Goal: Task Accomplishment & Management: Use online tool/utility

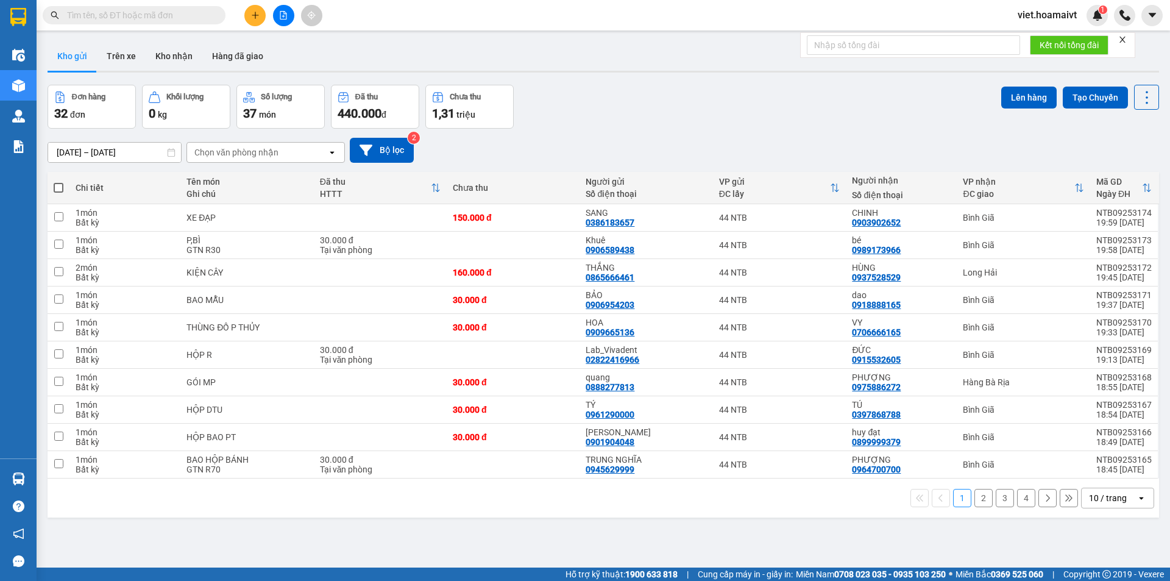
click at [1103, 501] on div "10 / trang" at bounding box center [1108, 498] width 38 height 12
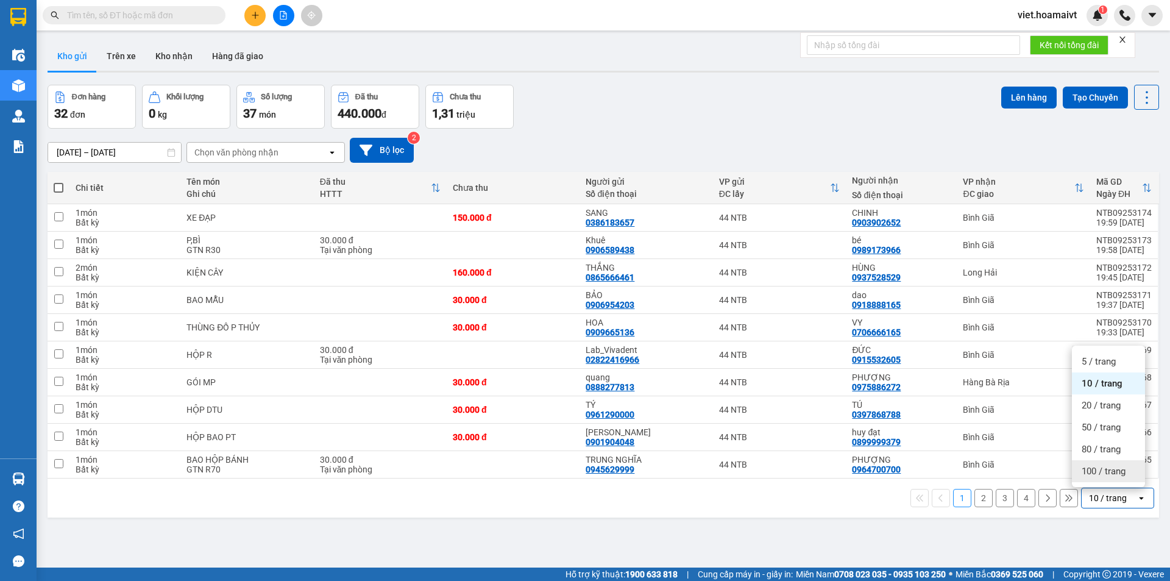
click at [1094, 468] on span "100 / trang" at bounding box center [1104, 471] width 44 height 12
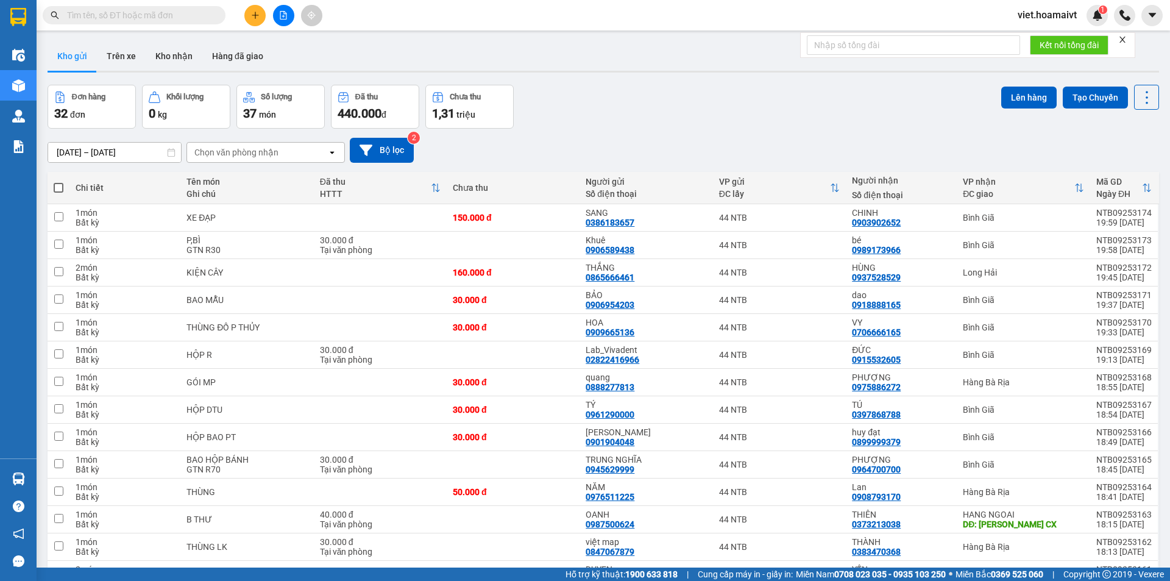
click at [251, 150] on div "Chọn văn phòng nhận" at bounding box center [236, 152] width 84 height 12
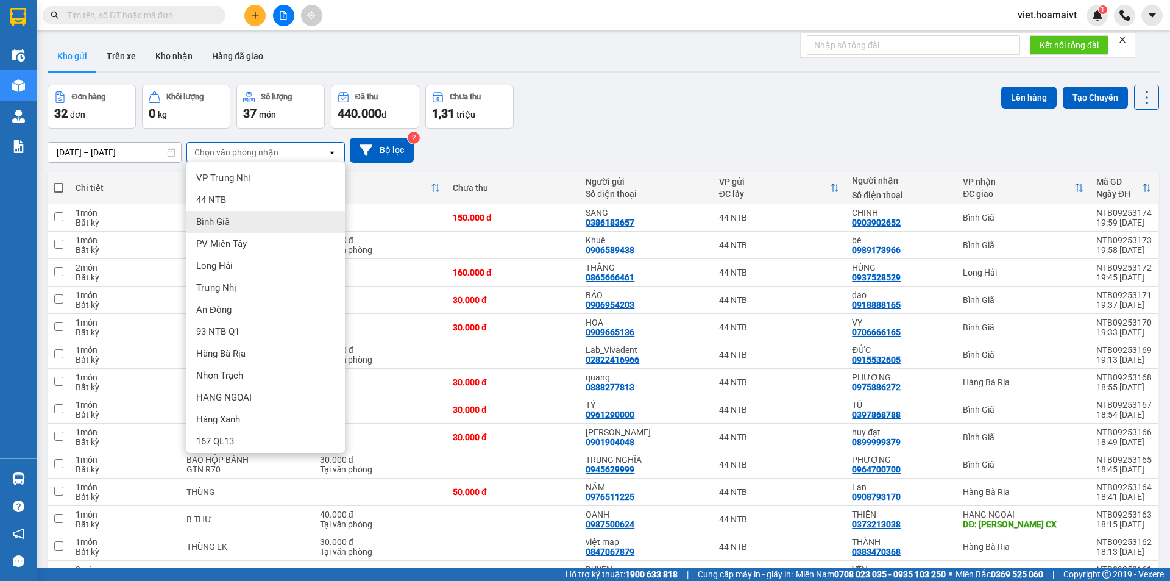
click at [260, 219] on div "Bình Giã" at bounding box center [266, 222] width 158 height 22
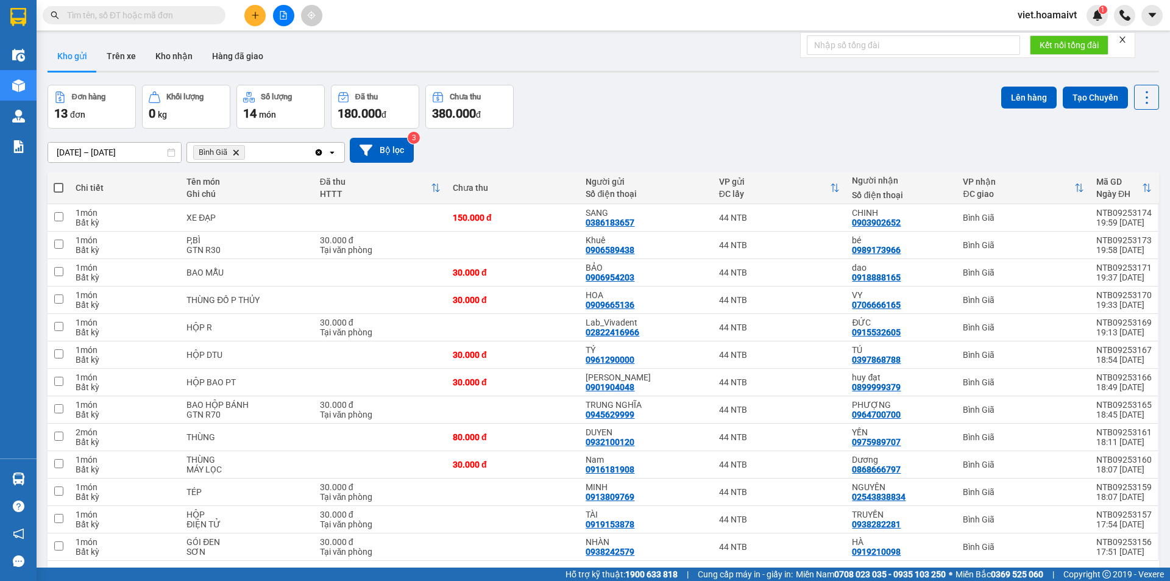
click at [60, 189] on span at bounding box center [59, 188] width 10 height 10
click at [59, 182] on input "checkbox" at bounding box center [59, 182] width 0 height 0
checkbox input "true"
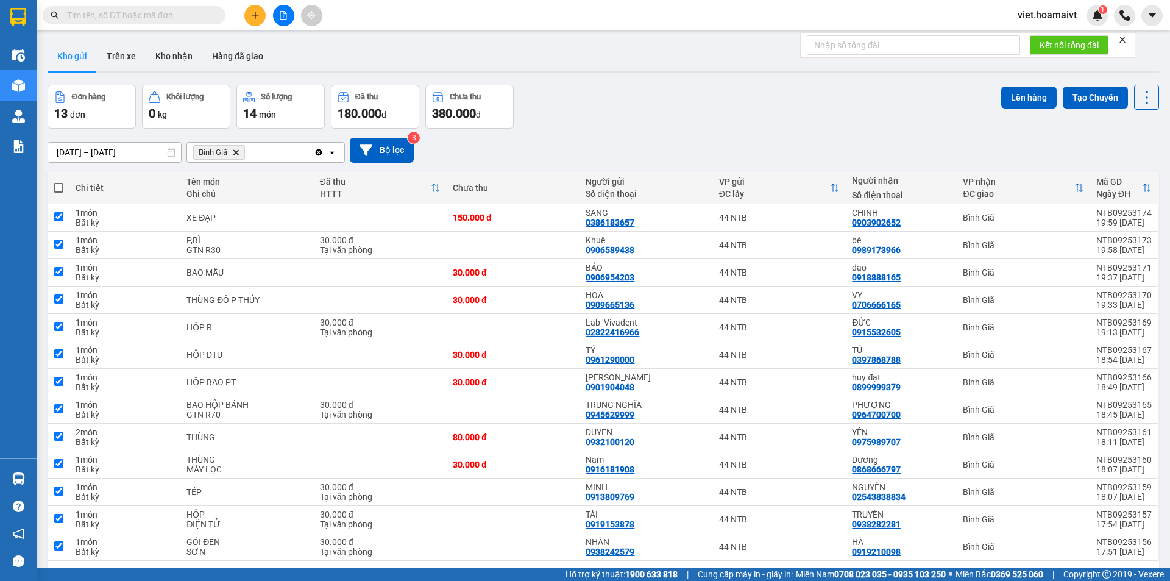
checkbox input "true"
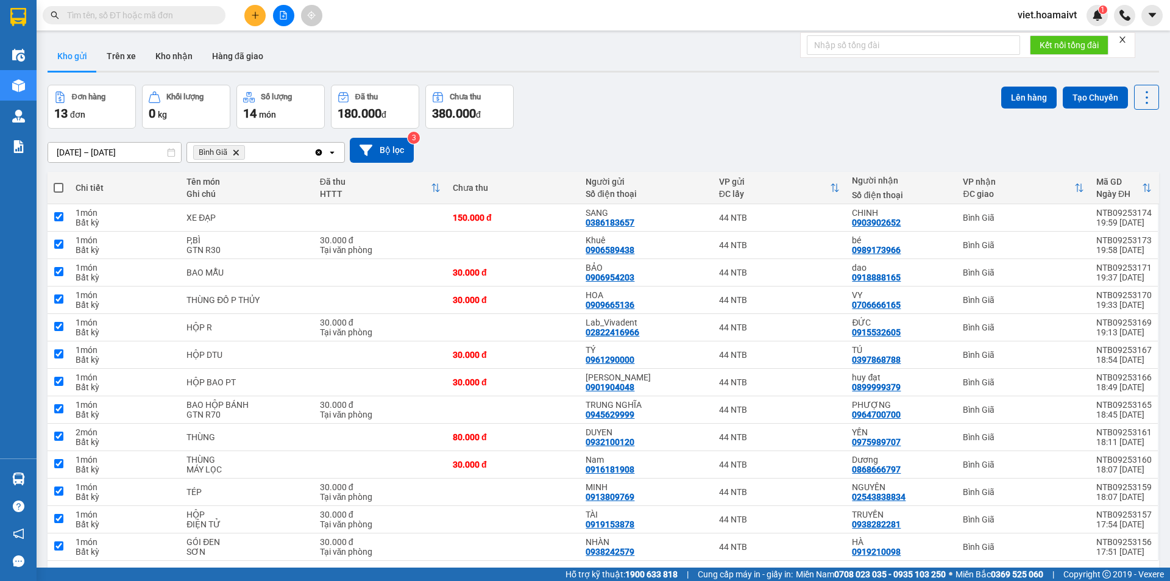
checkbox input "true"
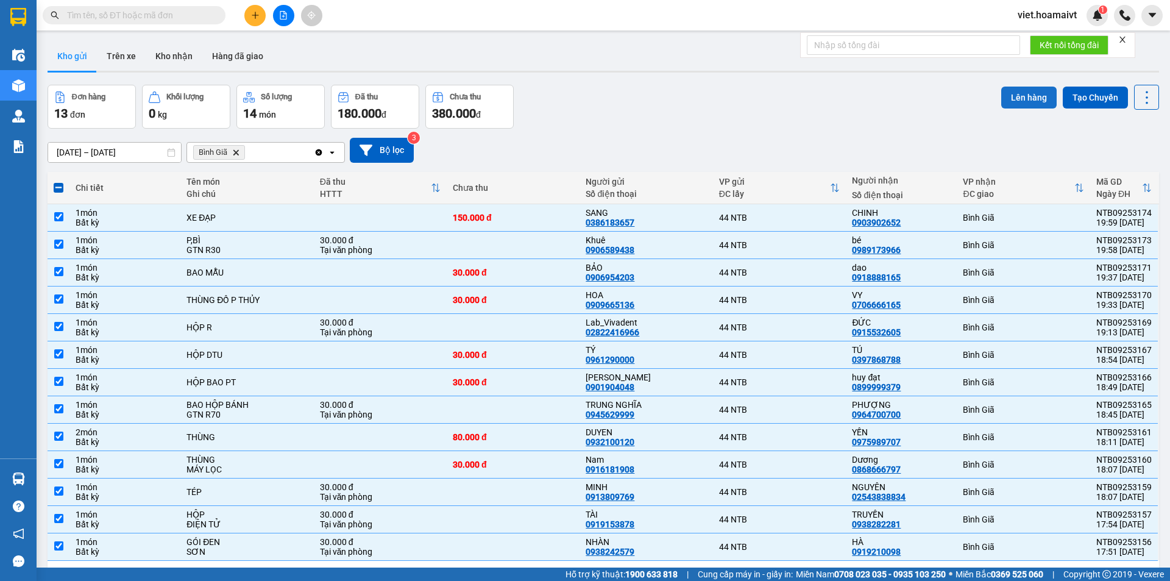
click at [1021, 94] on button "Lên hàng" at bounding box center [1029, 98] width 55 height 22
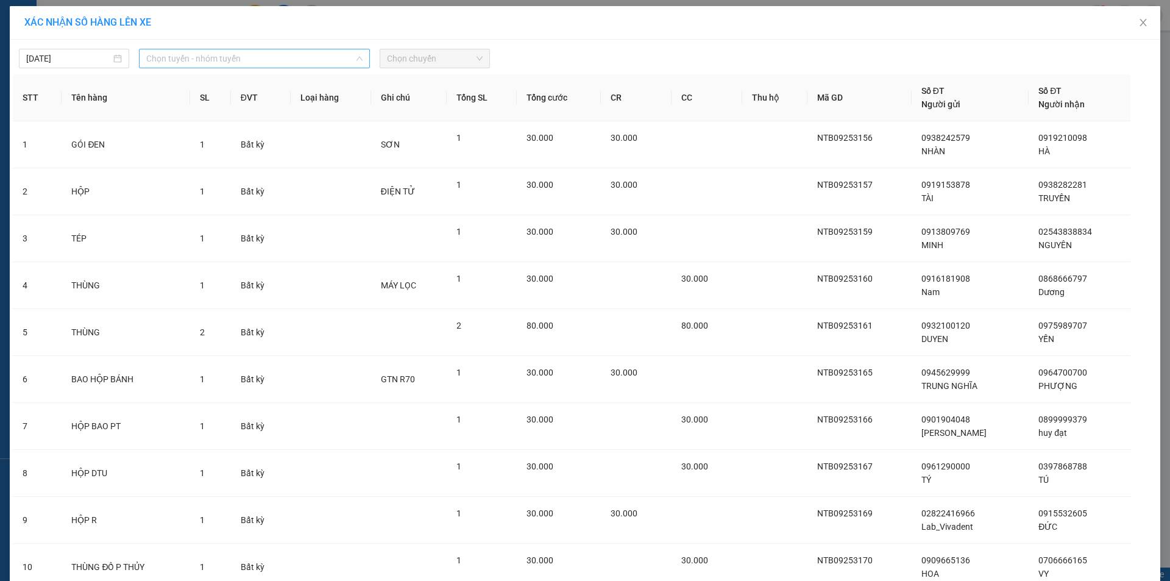
click at [204, 60] on span "Chọn tuyến - nhóm tuyến" at bounding box center [254, 58] width 216 height 18
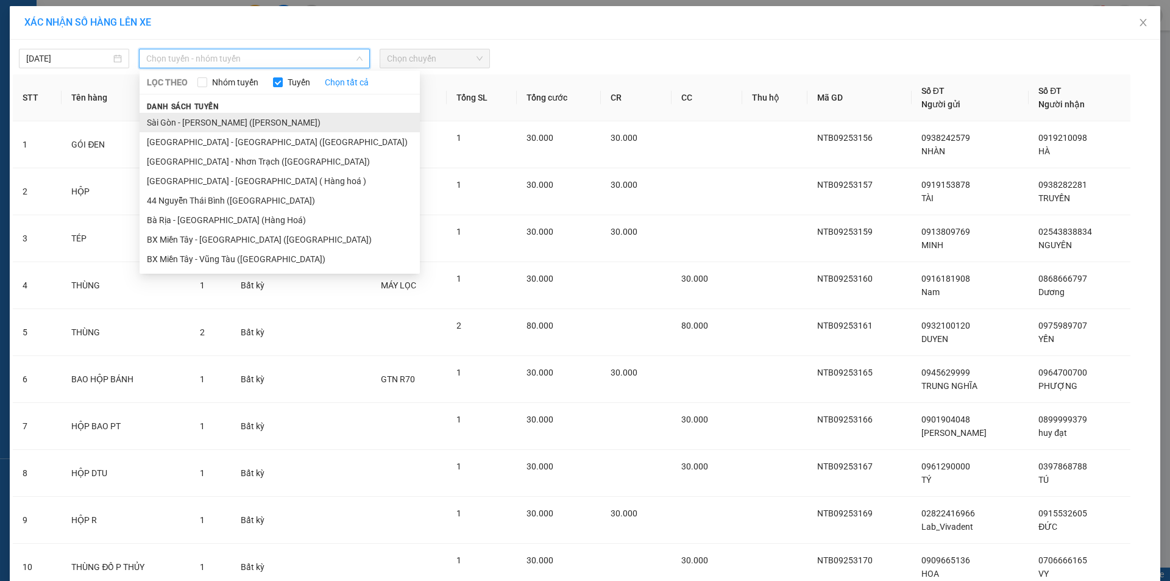
click at [209, 119] on li "Sài Gòn - Vũng Tàu (Hàng Hoá)" at bounding box center [280, 123] width 280 height 20
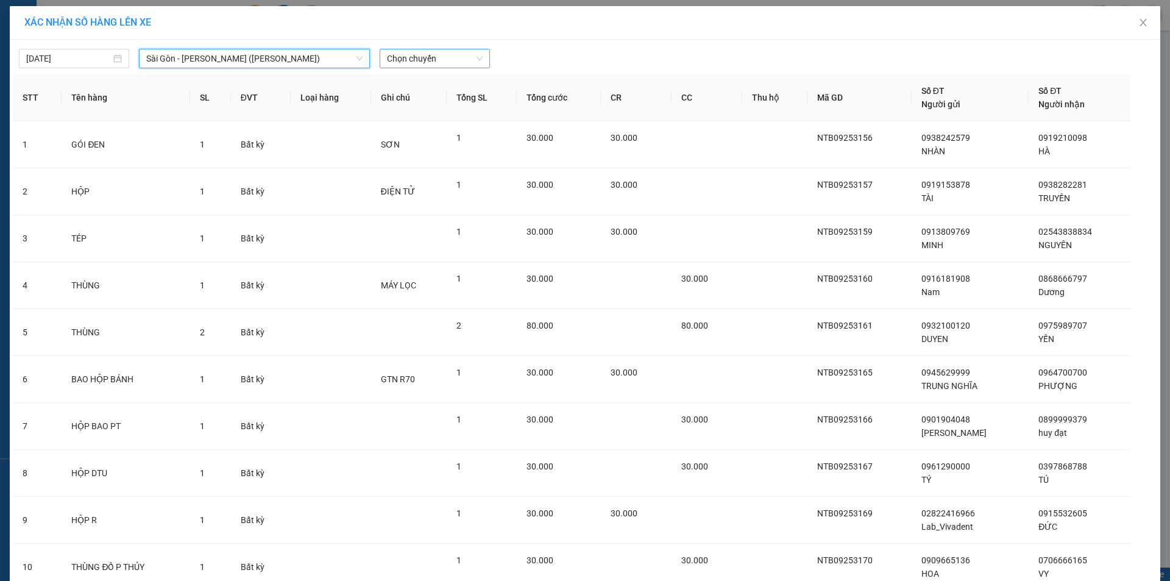
click at [396, 62] on span "Chọn chuyến" at bounding box center [435, 58] width 96 height 18
type input "05"
click at [440, 104] on div "Thêm chuyến " 05:00 "" at bounding box center [440, 103] width 130 height 21
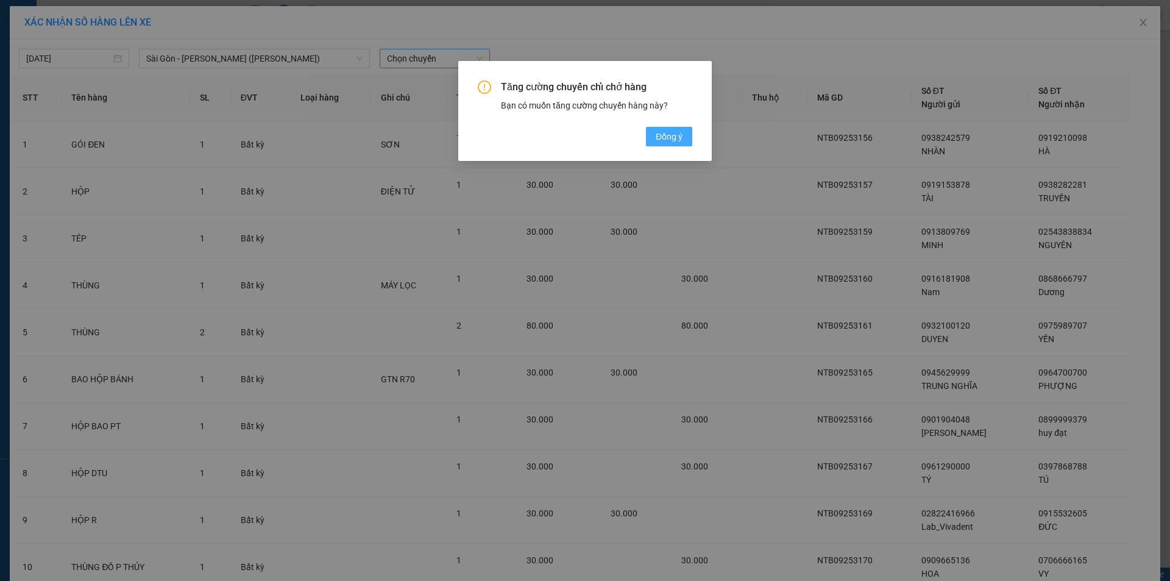
click at [672, 140] on span "Đồng ý" at bounding box center [669, 136] width 27 height 13
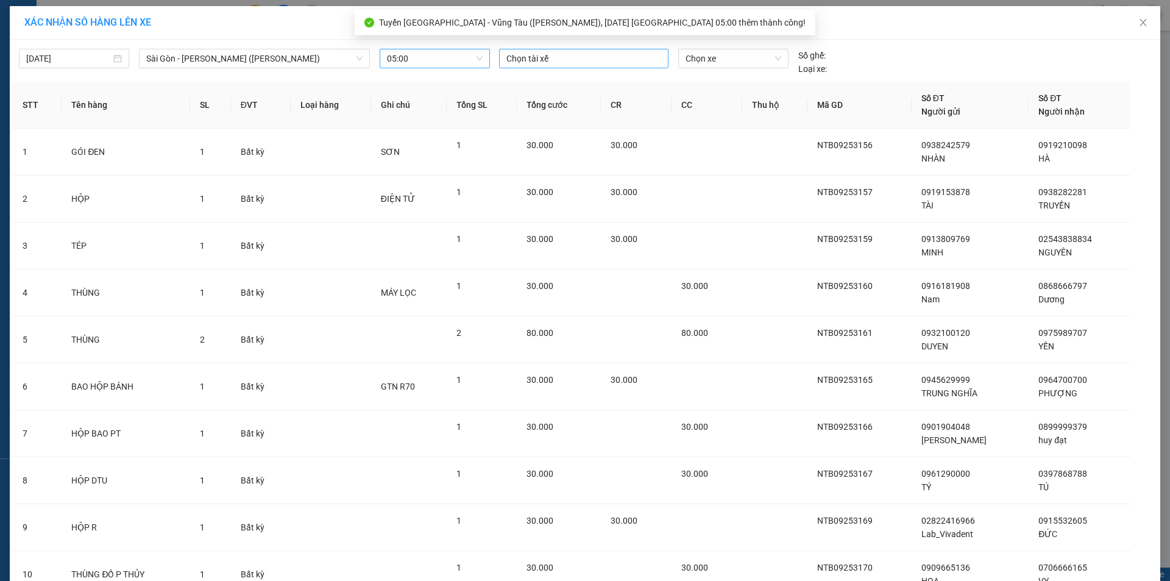
click at [580, 53] on div at bounding box center [583, 58] width 163 height 15
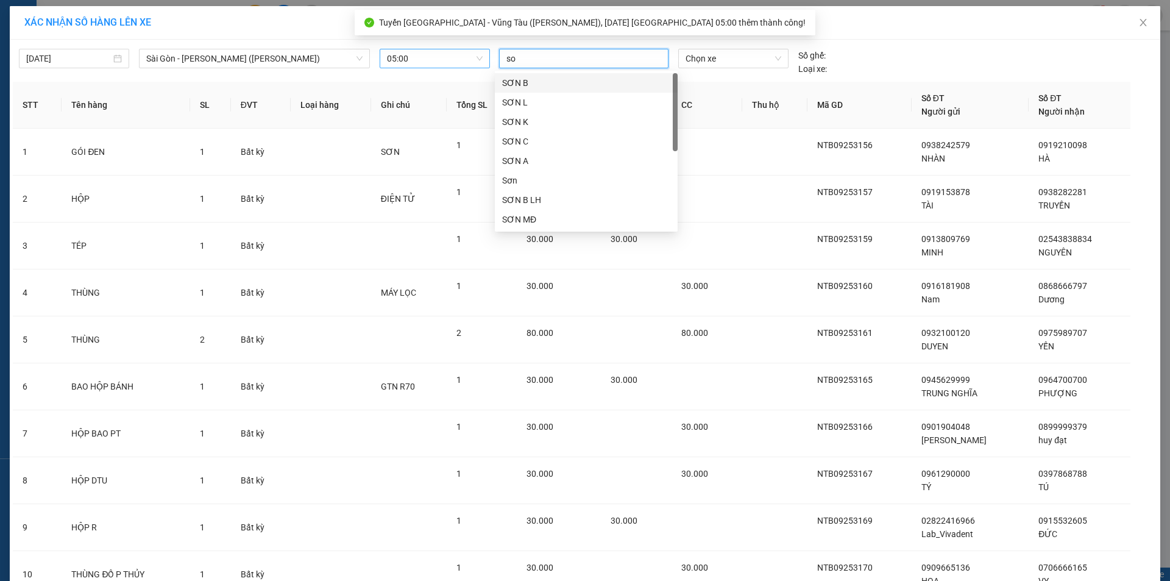
type input "son"
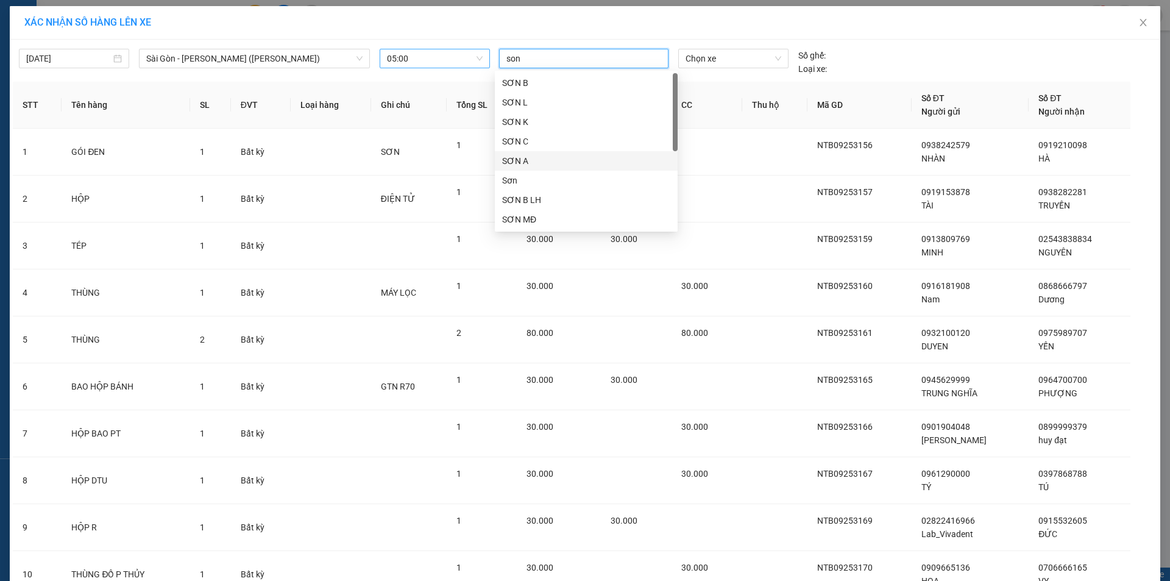
drag, startPoint x: 536, startPoint y: 160, endPoint x: 544, endPoint y: 160, distance: 8.5
click at [544, 160] on div "SƠN A" at bounding box center [586, 160] width 168 height 13
click at [727, 54] on span "Chọn xe" at bounding box center [733, 58] width 95 height 18
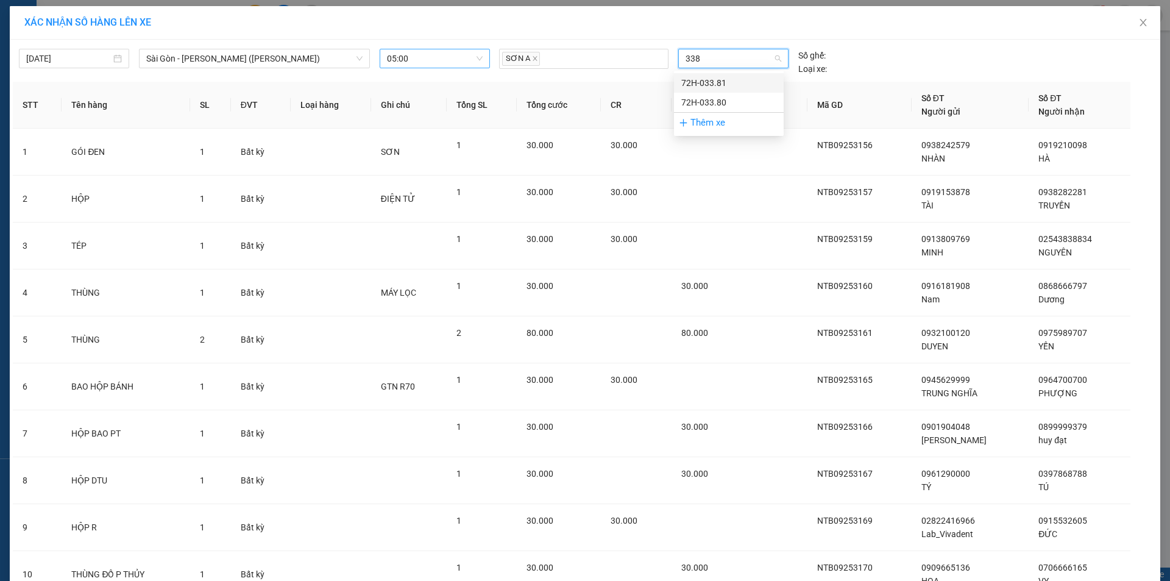
type input "3380"
click at [711, 82] on div "72H-033.80" at bounding box center [729, 82] width 95 height 13
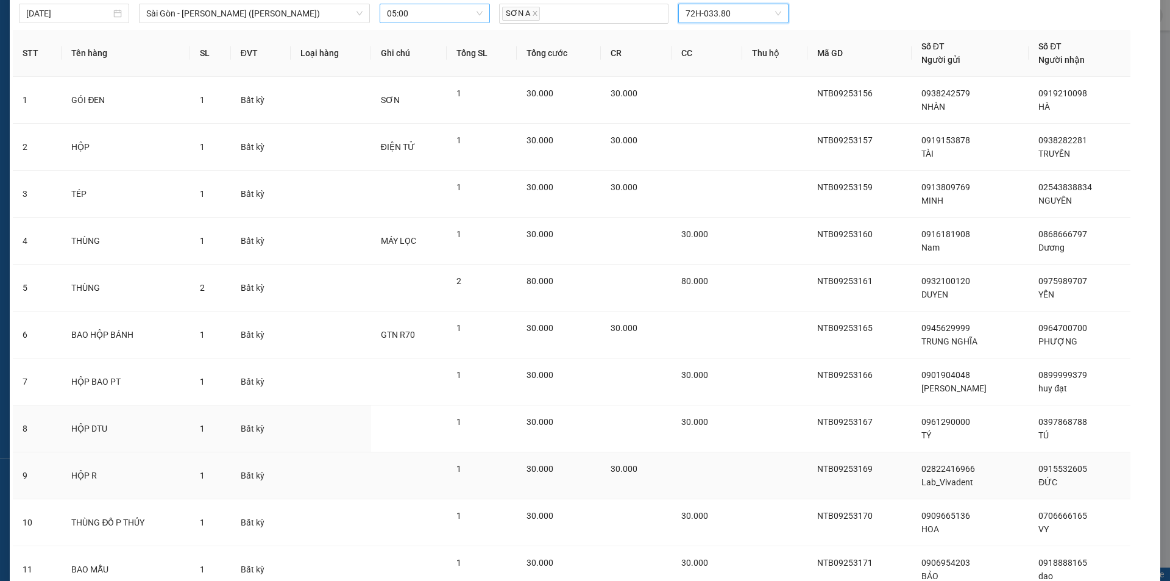
scroll to position [240, 0]
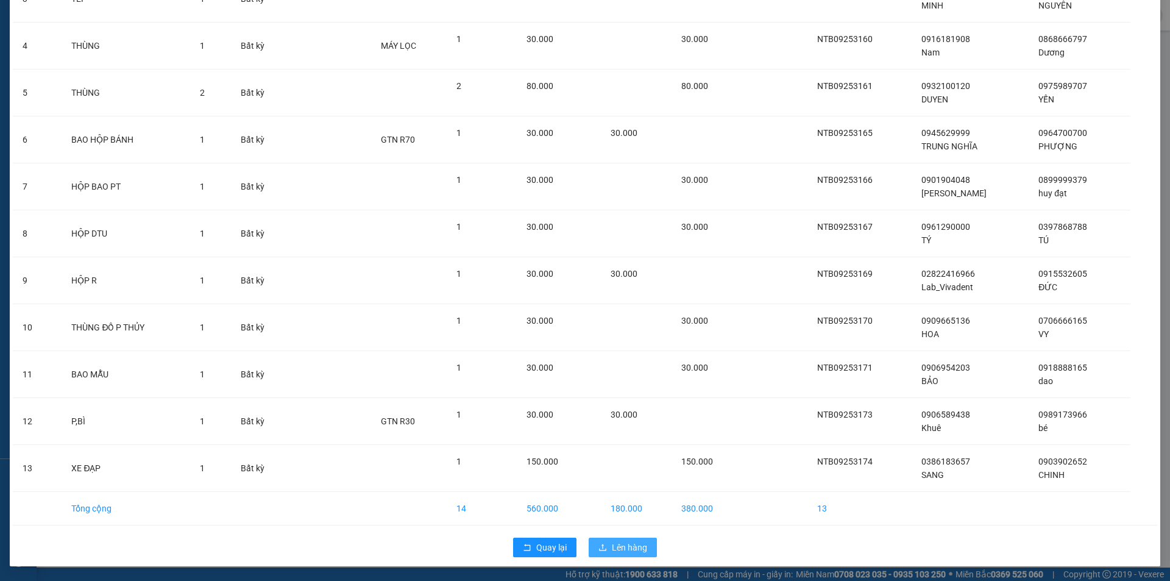
click at [628, 546] on span "Lên hàng" at bounding box center [629, 547] width 35 height 13
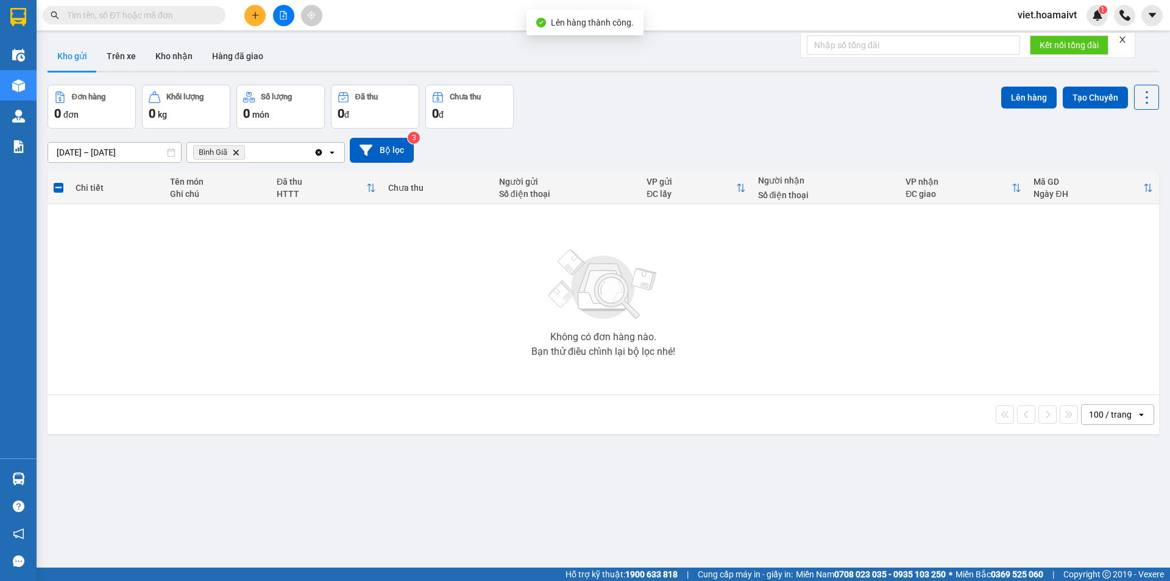
click at [237, 152] on icon "Bình Giã, close by backspace" at bounding box center [235, 151] width 5 height 5
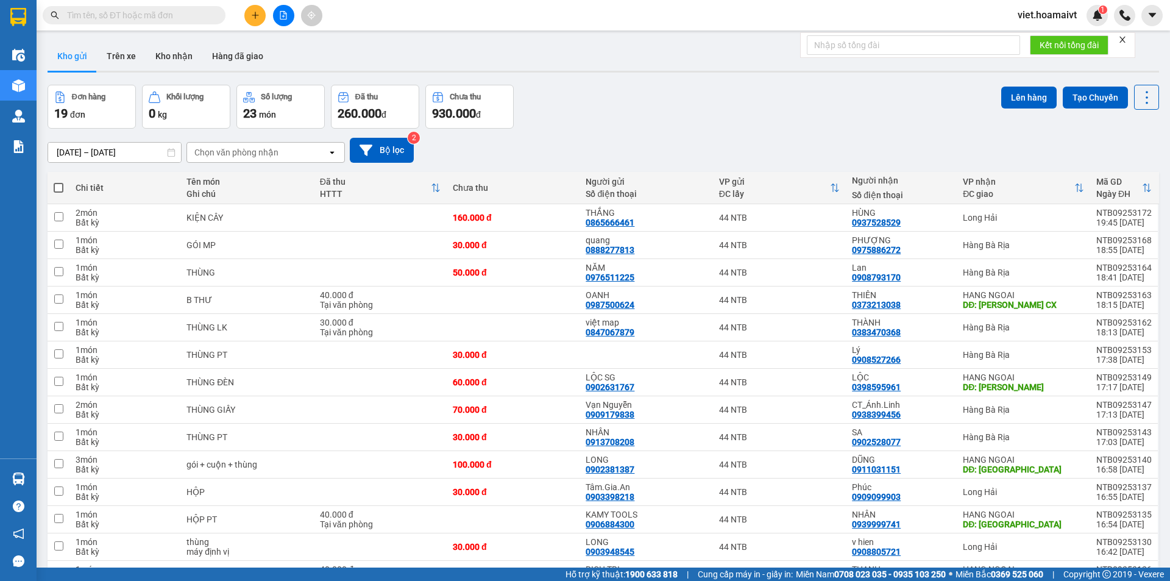
click at [237, 152] on div "Chọn văn phòng nhận" at bounding box center [236, 152] width 84 height 12
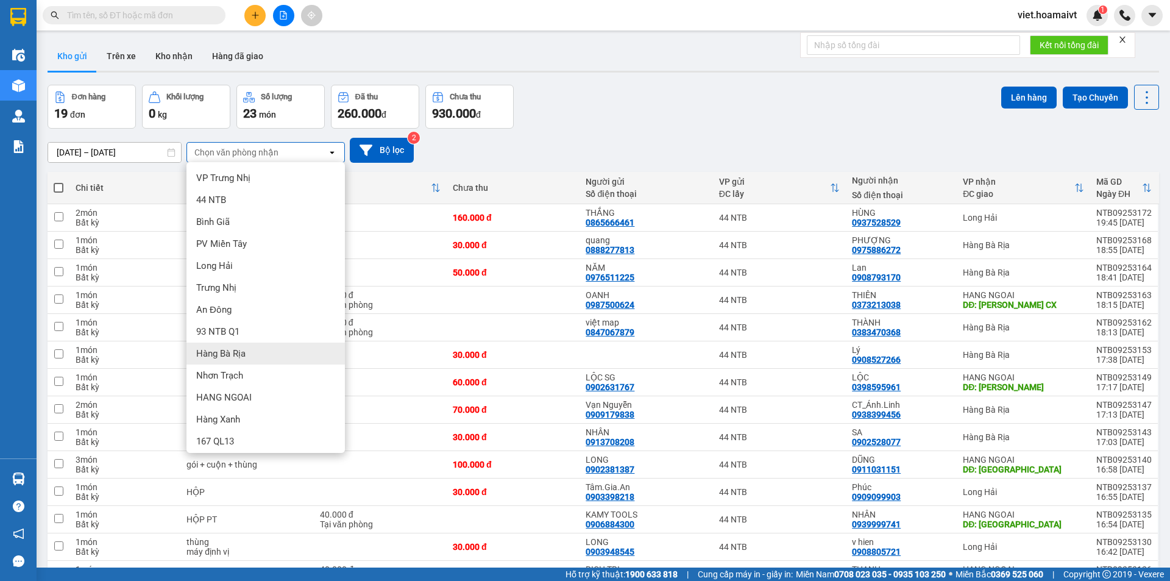
click at [244, 352] on span "Hàng Bà Rịa" at bounding box center [220, 353] width 49 height 12
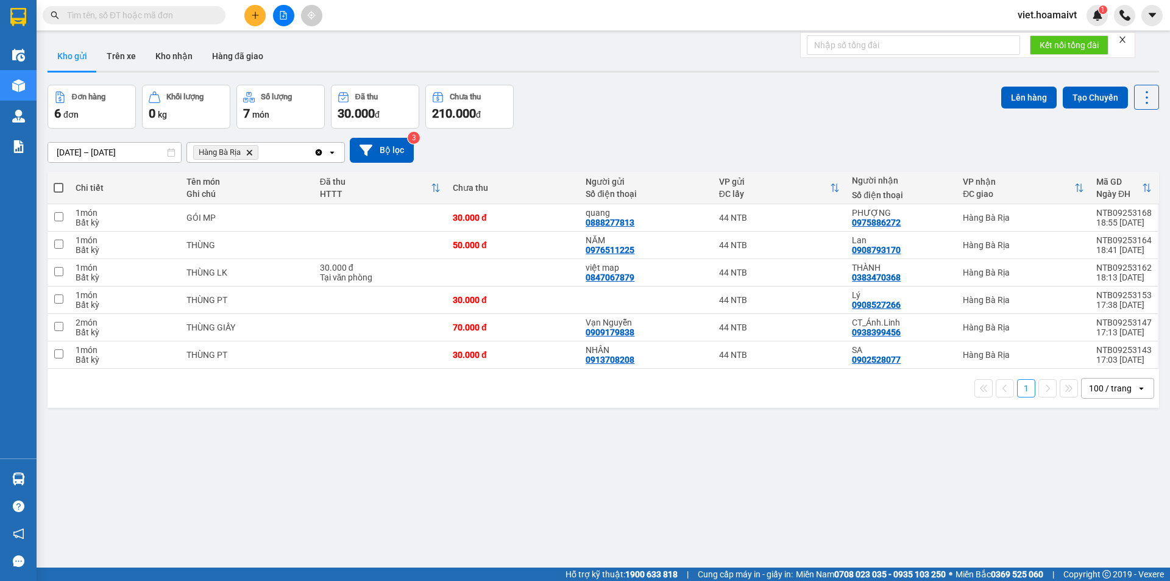
click at [60, 185] on span at bounding box center [59, 188] width 10 height 10
click at [59, 182] on input "checkbox" at bounding box center [59, 182] width 0 height 0
checkbox input "true"
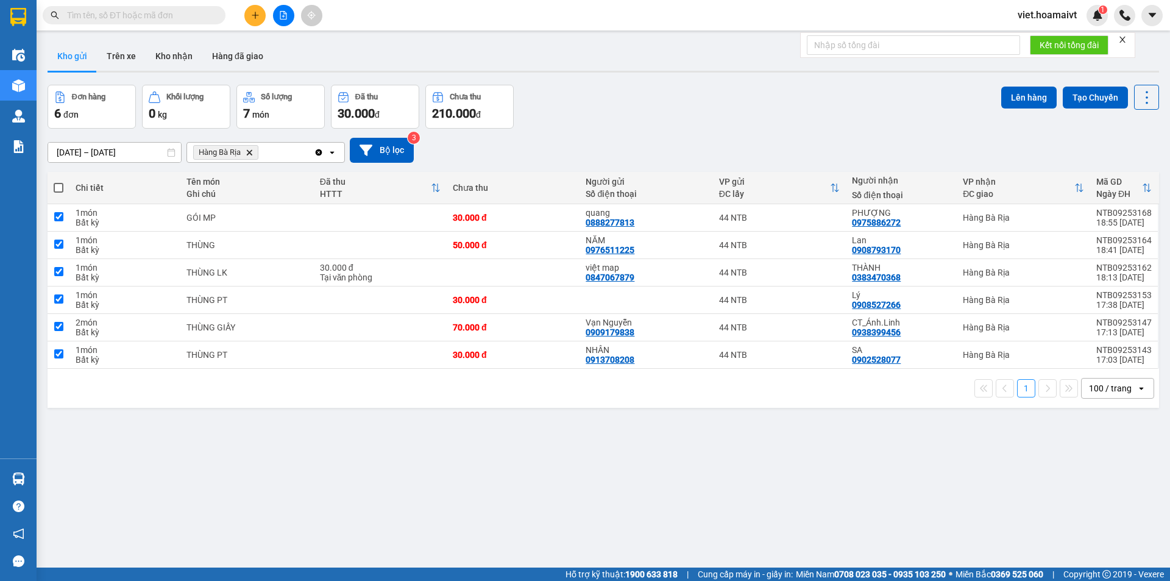
checkbox input "true"
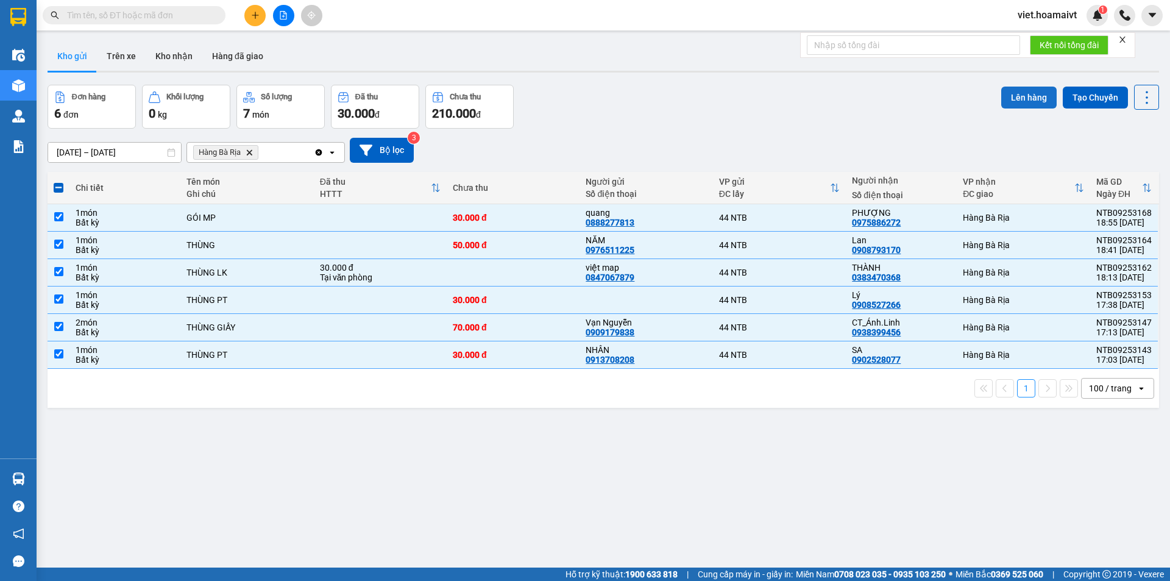
click at [1014, 100] on button "Lên hàng" at bounding box center [1029, 98] width 55 height 22
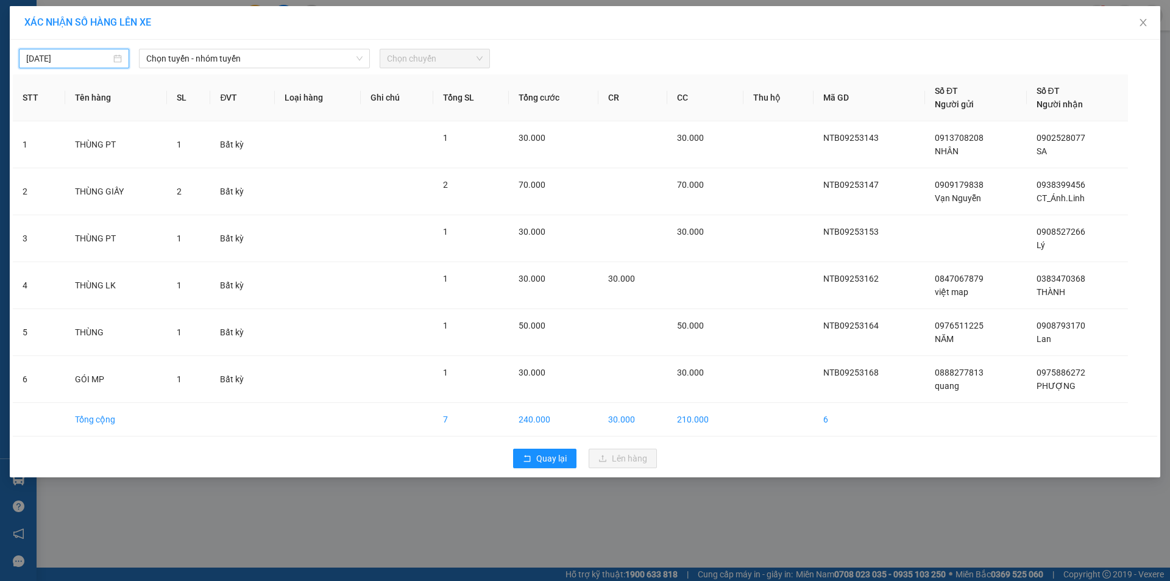
click at [93, 57] on input "11/09/2025" at bounding box center [68, 58] width 85 height 13
click at [148, 144] on div "12" at bounding box center [147, 147] width 15 height 15
type input "12/09/2025"
click at [199, 59] on span "Chọn tuyến - nhóm tuyến" at bounding box center [254, 58] width 216 height 18
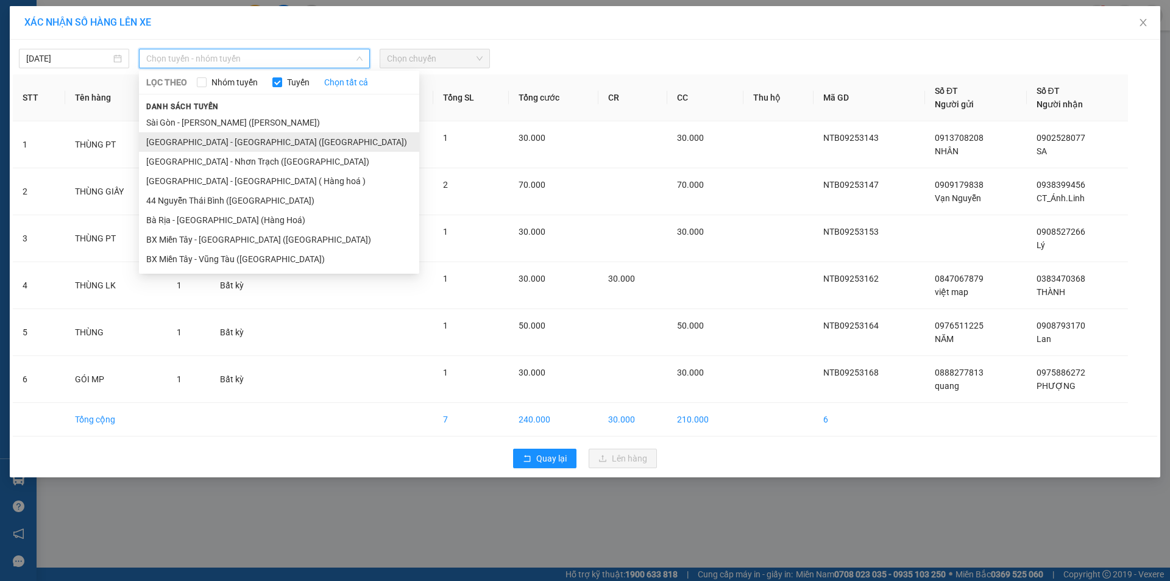
click at [211, 141] on li "Sài Gòn - Bà Rịa (Hàng Hoá)" at bounding box center [279, 142] width 280 height 20
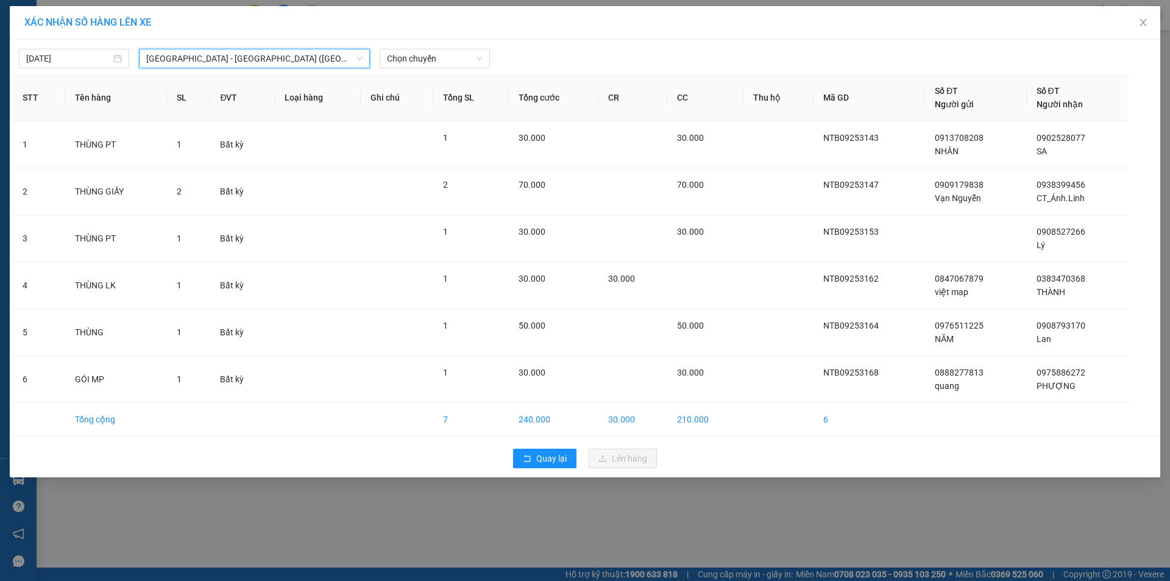
click at [424, 68] on div "12/09/2025 Sài Gòn - Bà Rịa (Hàng Hoá) Sài Gòn - Bà Rịa (Hàng Hoá) LỌC THEO…" at bounding box center [585, 259] width 1151 height 438
click at [425, 65] on span "Chọn chuyến" at bounding box center [435, 58] width 96 height 18
type input "05"
click at [443, 102] on div "Thêm chuyến " 05:00 "" at bounding box center [445, 103] width 130 height 21
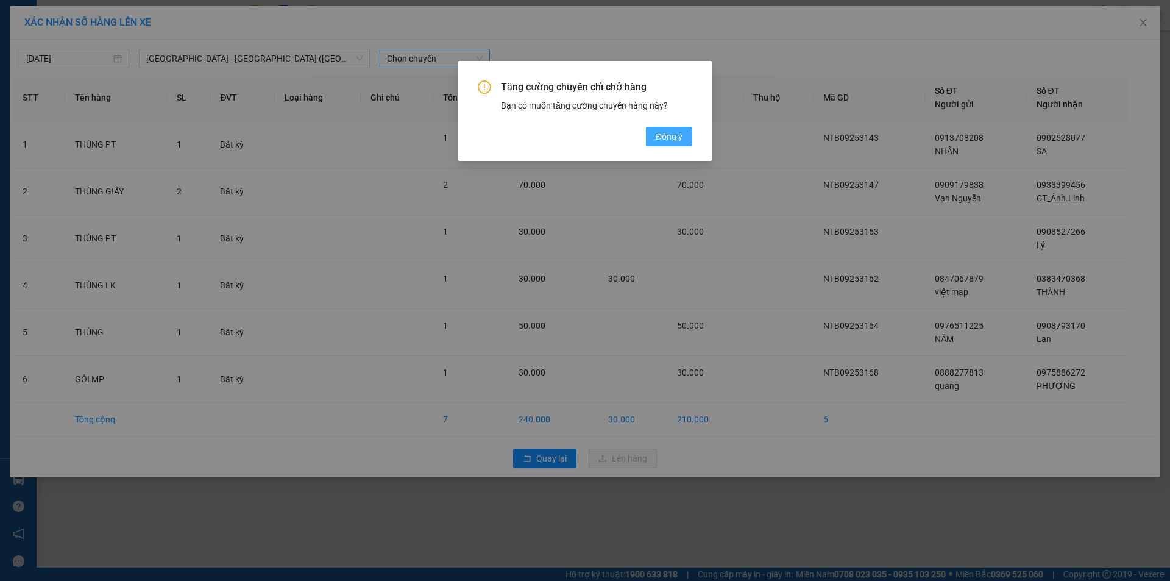
click at [666, 130] on span "Đồng ý" at bounding box center [669, 136] width 27 height 13
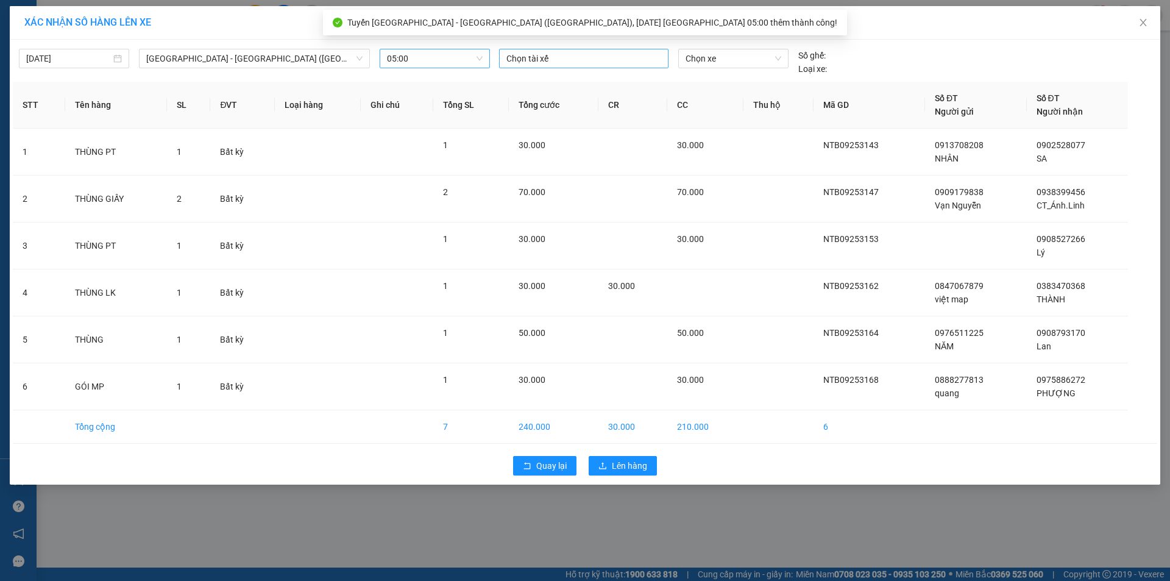
click at [586, 59] on div at bounding box center [583, 58] width 163 height 15
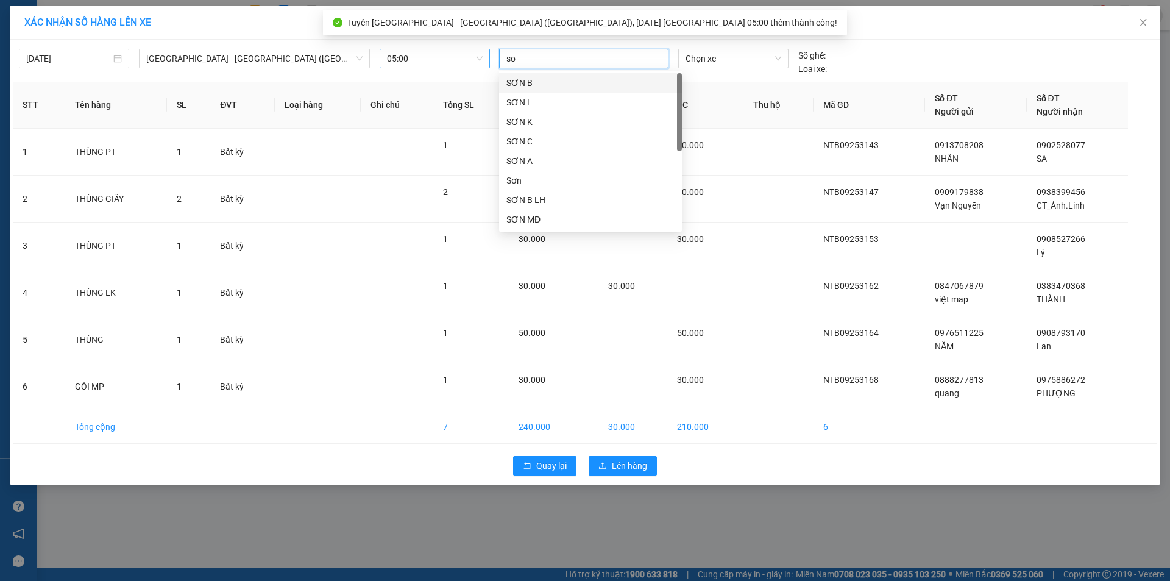
type input "son"
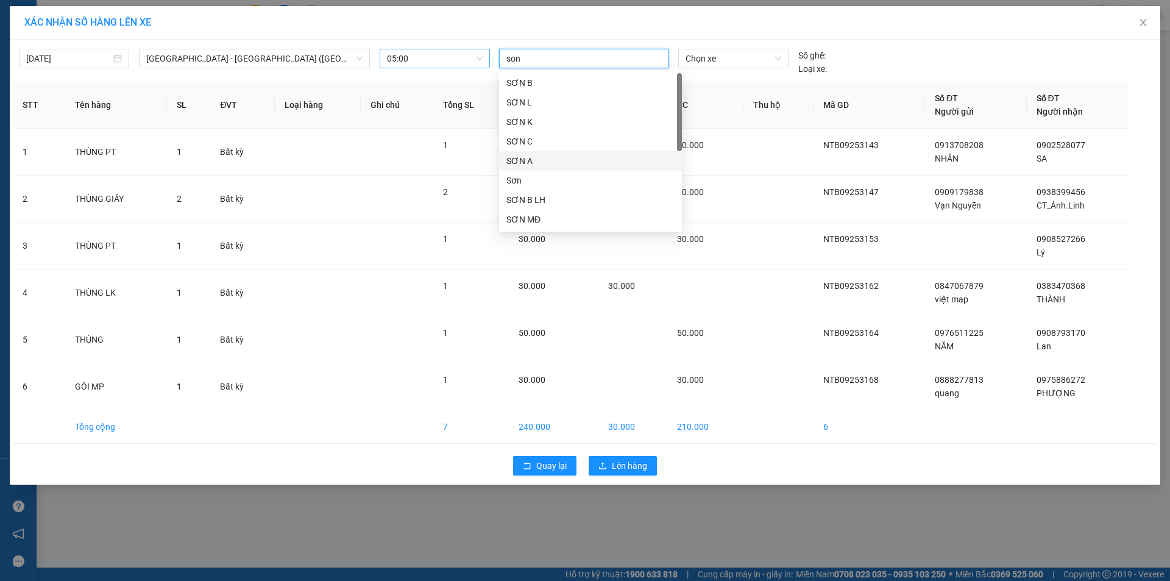
click at [545, 160] on div "SƠN A" at bounding box center [591, 160] width 168 height 13
click at [752, 61] on span "Chọn xe" at bounding box center [733, 58] width 95 height 18
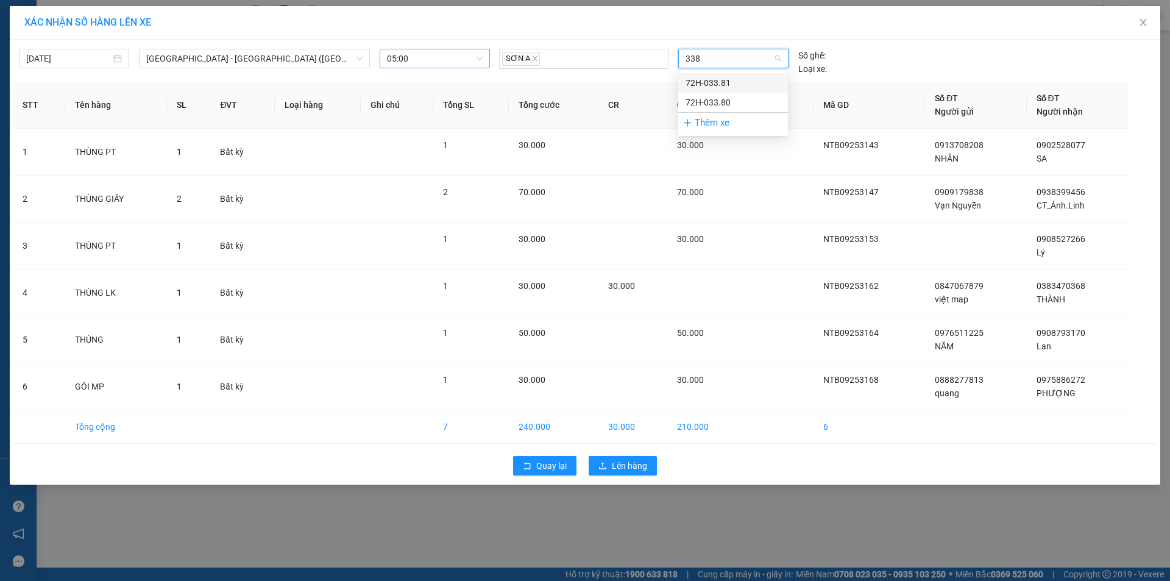
type input "3380"
click at [730, 84] on div "72H-033.80" at bounding box center [733, 82] width 95 height 13
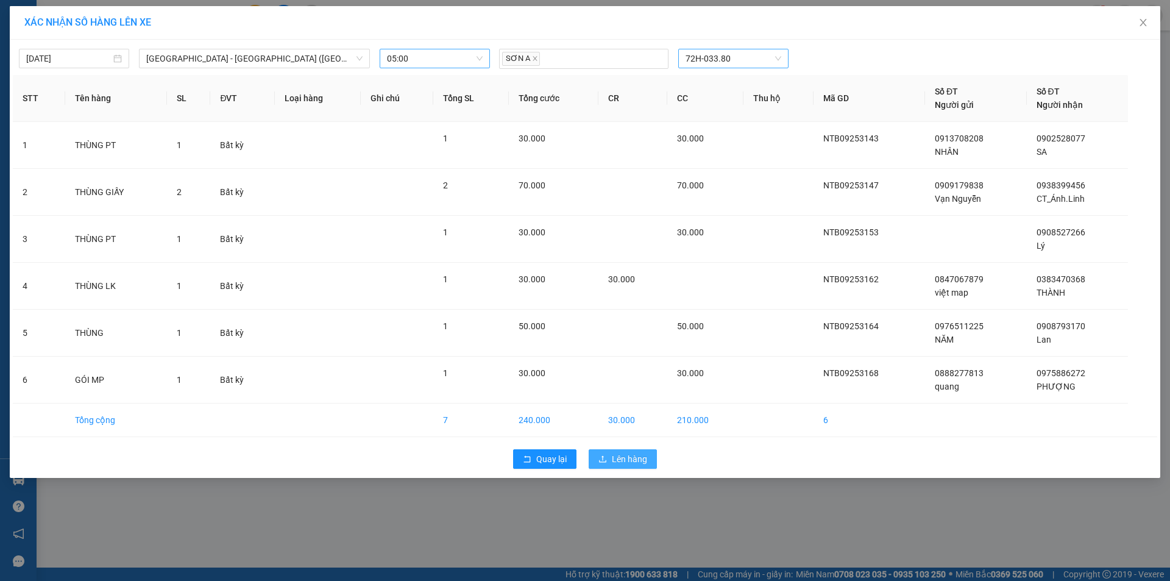
click at [633, 466] on button "Lên hàng" at bounding box center [623, 459] width 68 height 20
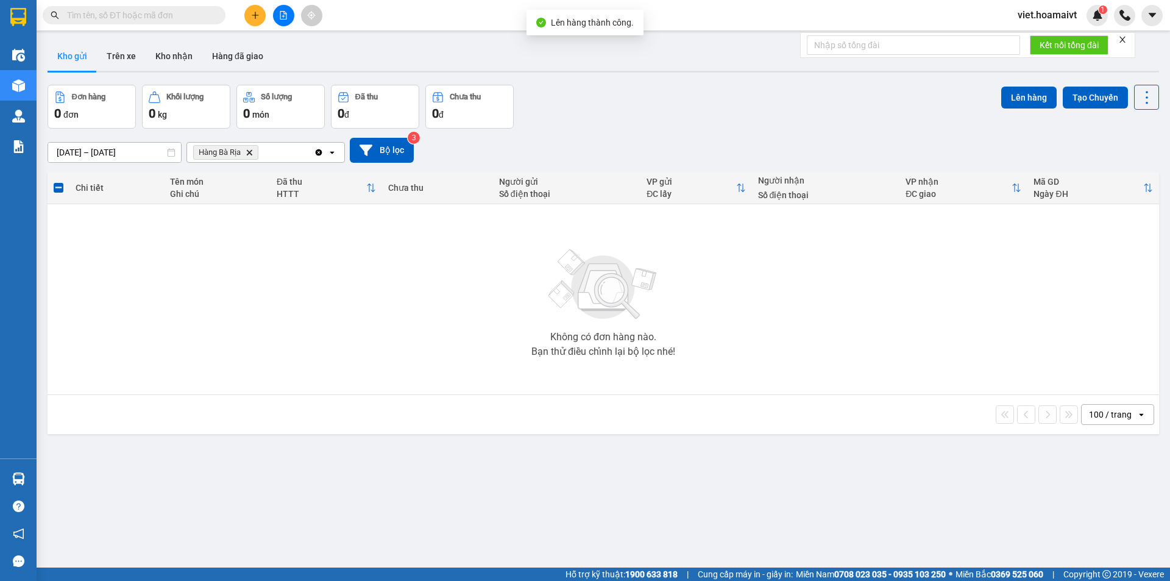
click at [252, 150] on icon "Delete" at bounding box center [249, 152] width 7 height 7
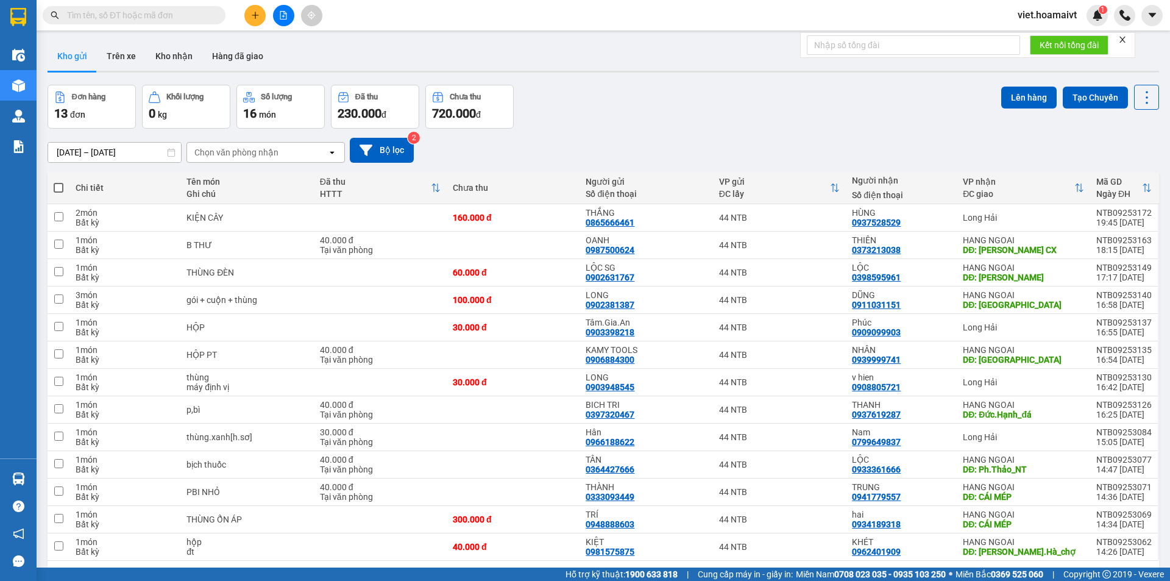
click at [268, 151] on div "Chọn văn phòng nhận" at bounding box center [236, 152] width 84 height 12
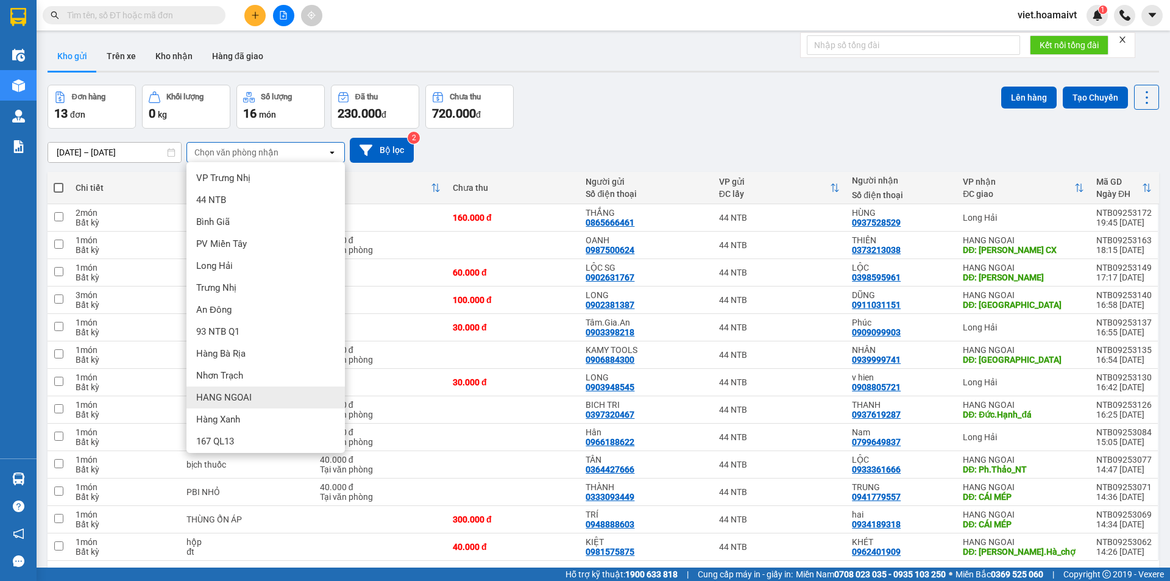
click at [241, 400] on span "HANG NGOAI" at bounding box center [223, 397] width 55 height 12
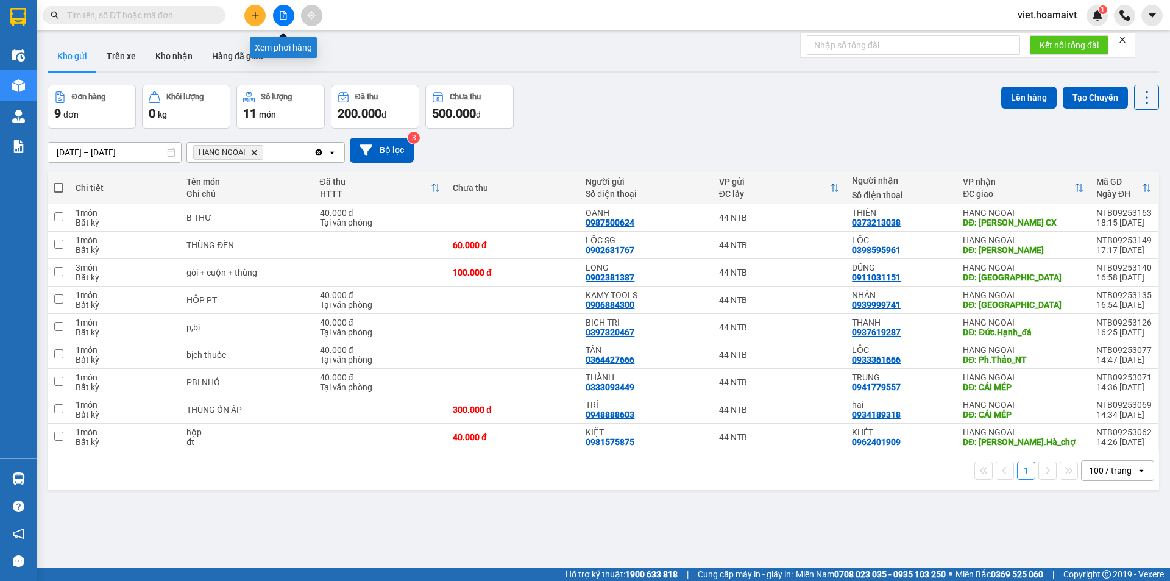
click at [283, 19] on icon "file-add" at bounding box center [283, 15] width 7 height 9
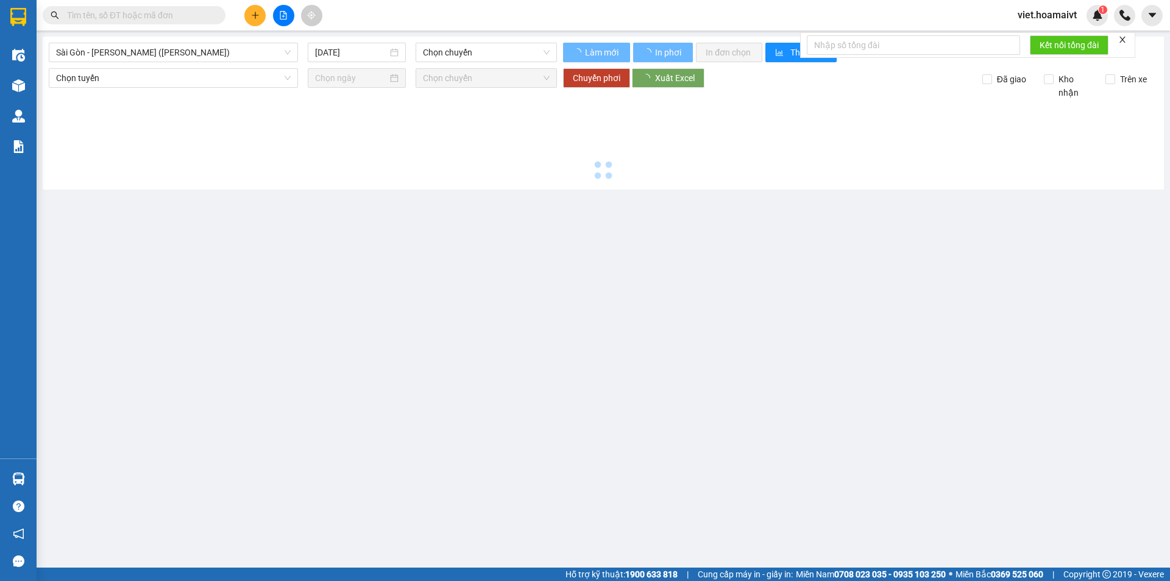
type input "12/09/2025"
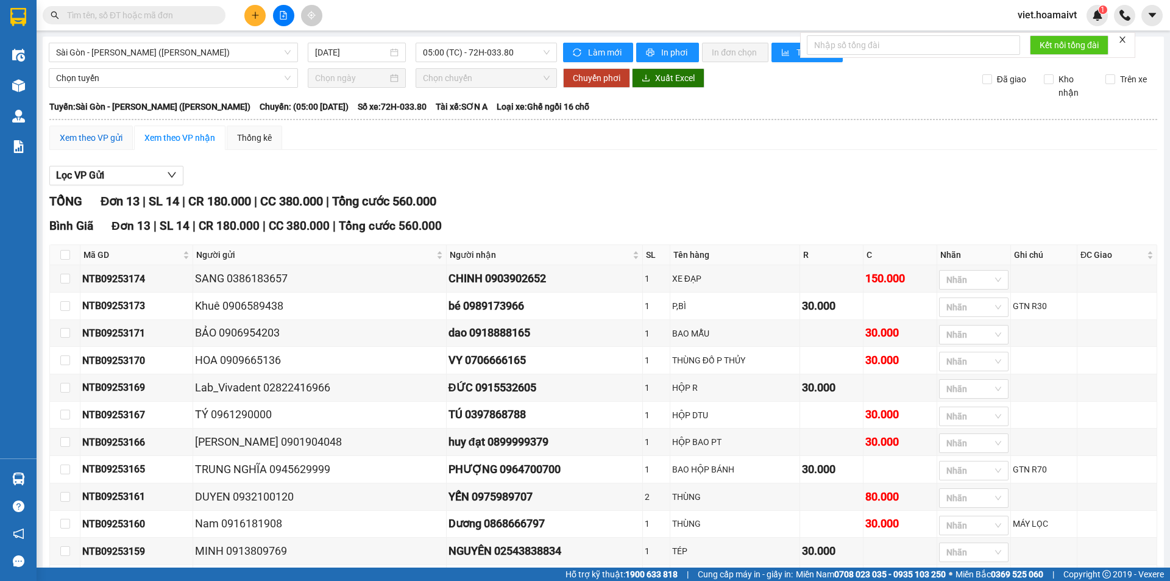
click at [119, 133] on div "Xem theo VP gửi" at bounding box center [91, 137] width 63 height 13
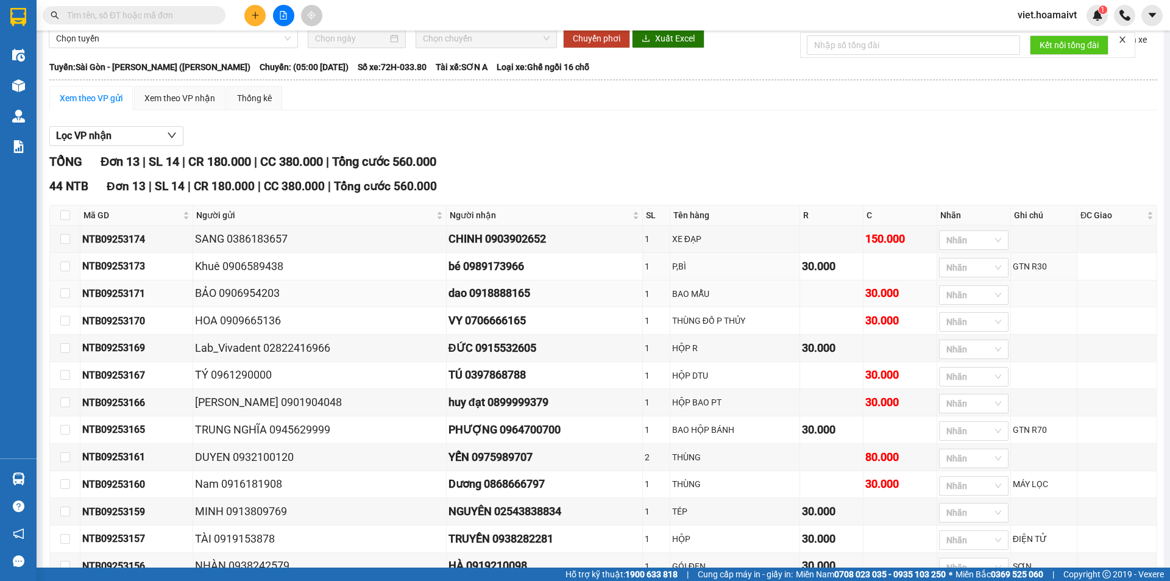
scroll to position [61, 0]
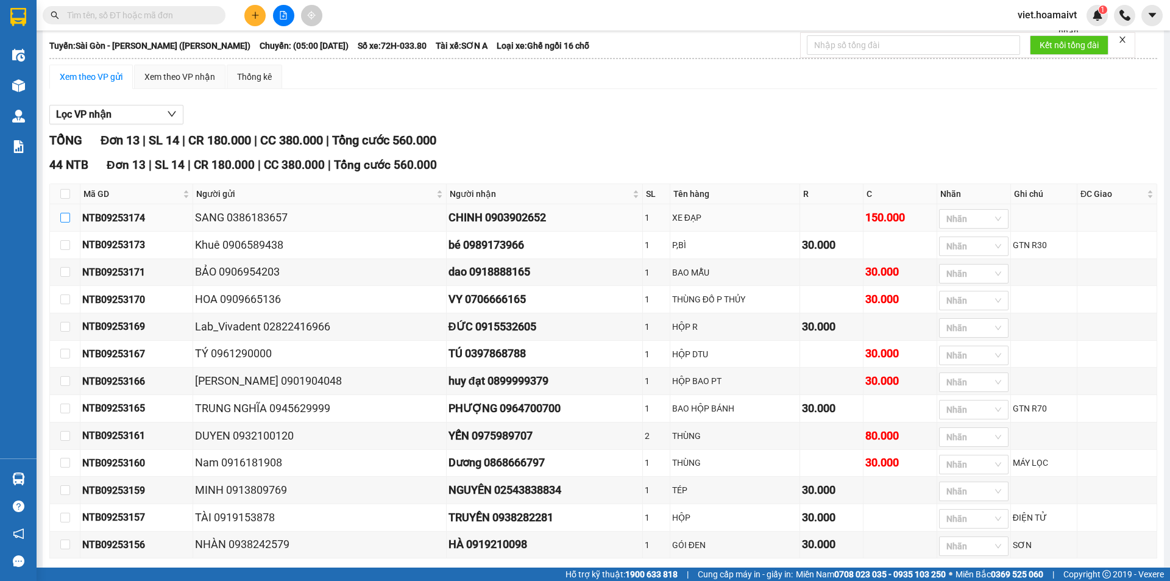
click at [66, 220] on input "checkbox" at bounding box center [65, 218] width 10 height 10
checkbox input "true"
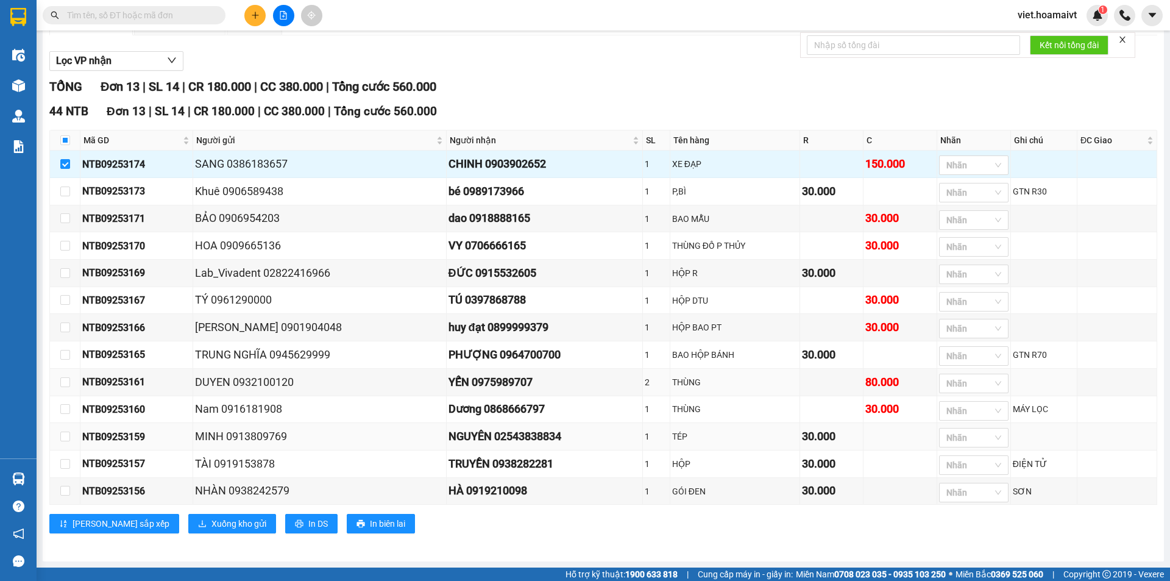
scroll to position [125, 0]
click at [212, 521] on span "Xuống kho gửi" at bounding box center [239, 523] width 55 height 13
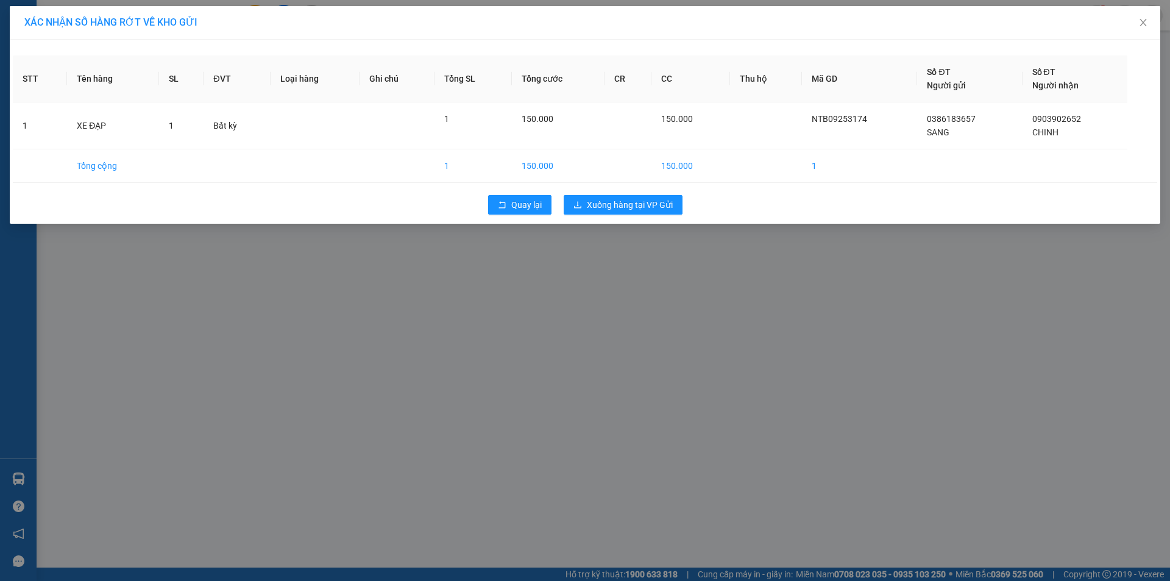
click at [606, 189] on div "Quay lại Xuống hàng tại VP Gửi" at bounding box center [585, 205] width 1145 height 32
click at [609, 202] on span "Xuống hàng tại VP Gửi" at bounding box center [630, 204] width 86 height 13
